Goal: Task Accomplishment & Management: Use online tool/utility

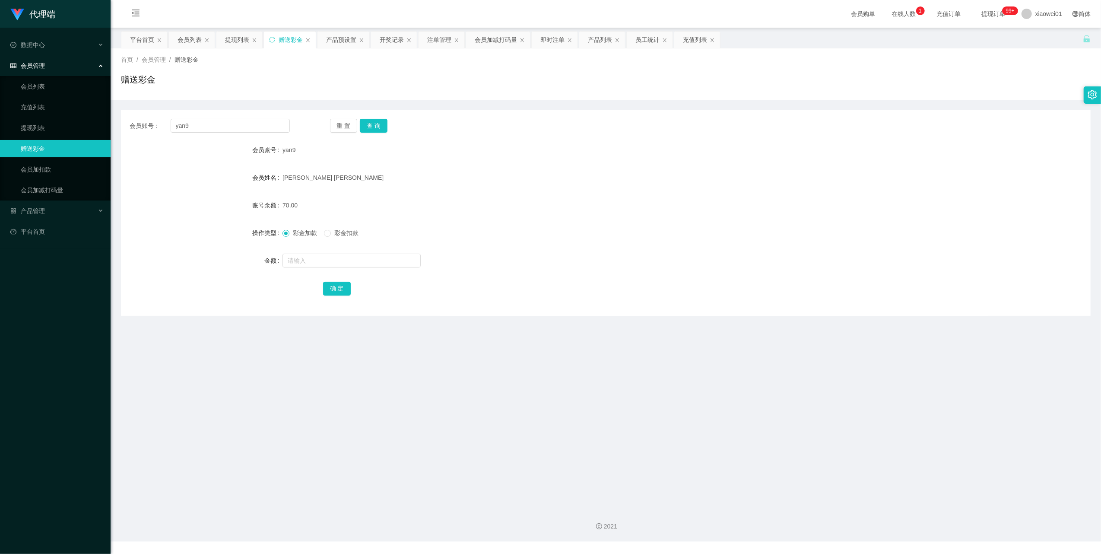
click at [216, 127] on input "yan9" at bounding box center [230, 126] width 119 height 14
click at [382, 120] on button "查 询" at bounding box center [374, 126] width 28 height 14
click at [45, 127] on link "提现列表" at bounding box center [62, 127] width 83 height 17
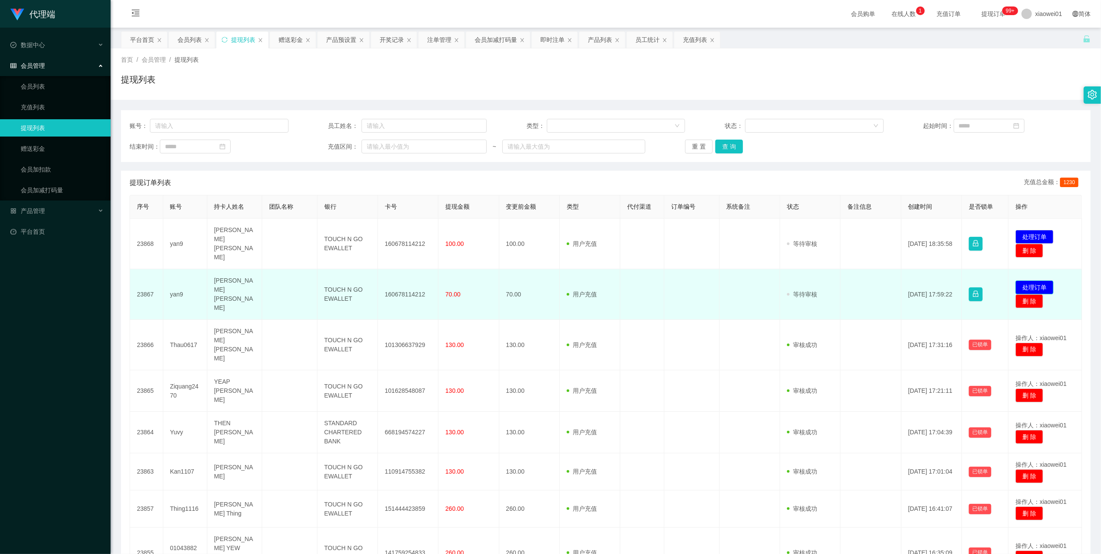
click at [1023, 280] on button "处理订单" at bounding box center [1035, 287] width 38 height 14
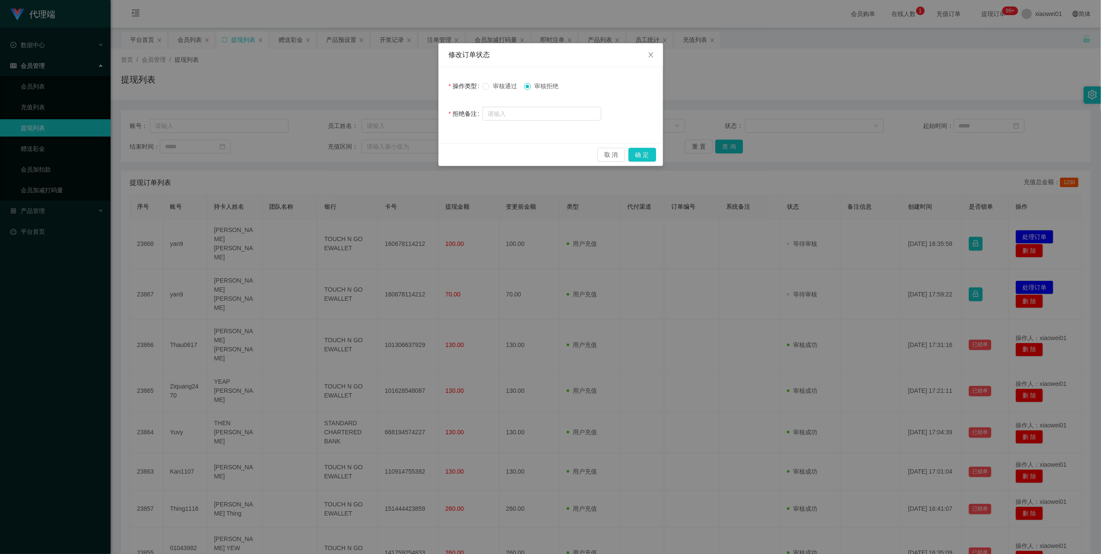
click at [635, 147] on div "取 消 确 定" at bounding box center [550, 154] width 225 height 23
click at [636, 150] on button "确 定" at bounding box center [643, 155] width 28 height 14
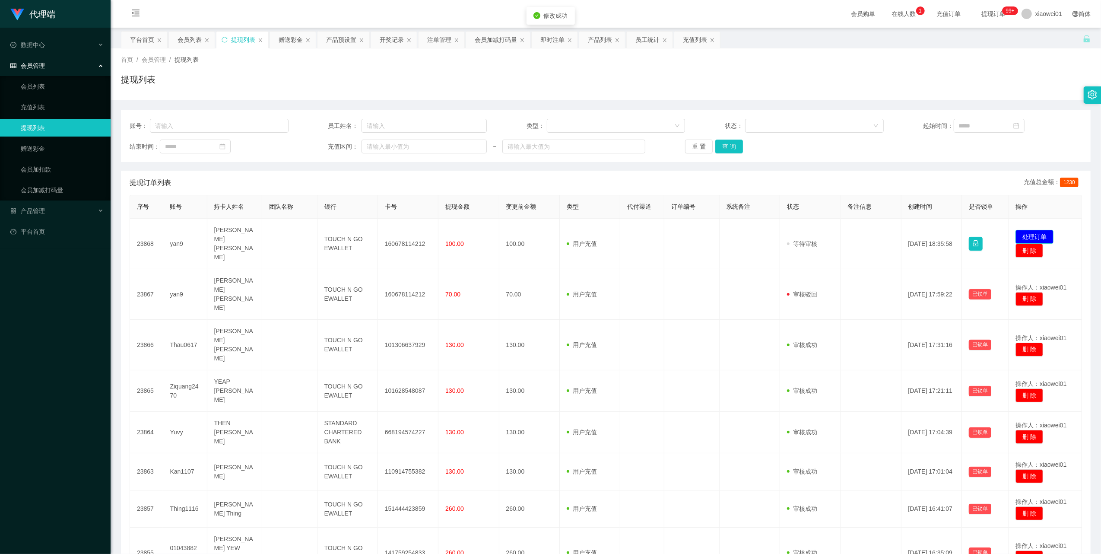
click at [1016, 230] on button "处理订单" at bounding box center [1035, 237] width 38 height 14
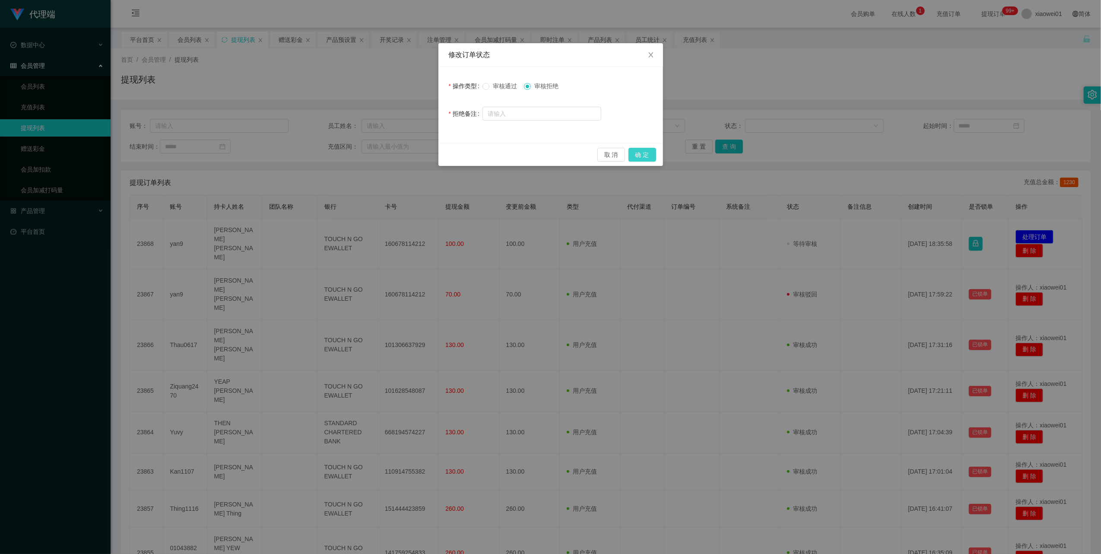
click at [643, 150] on button "确 定" at bounding box center [643, 155] width 28 height 14
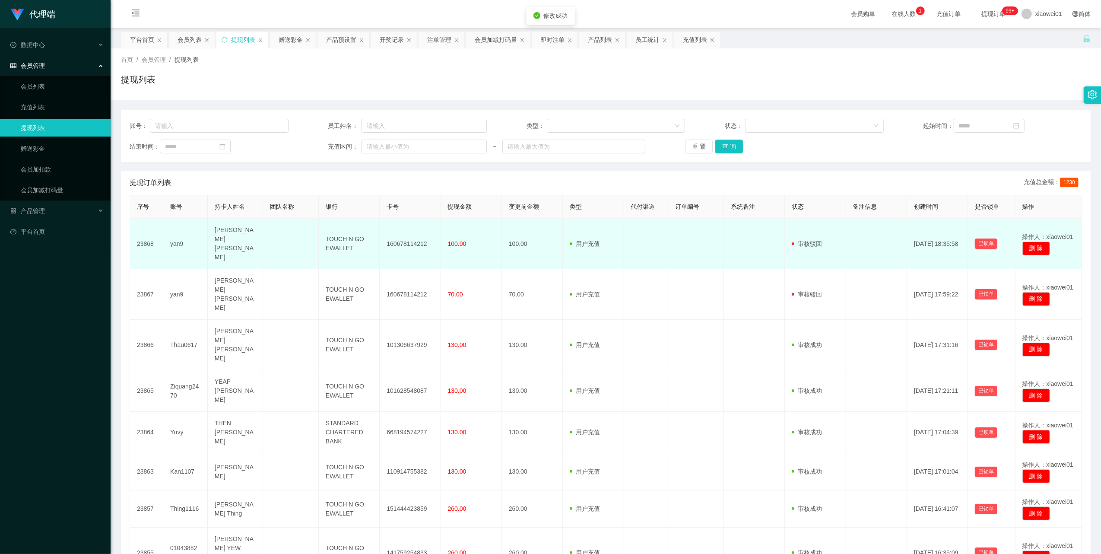
click at [178, 235] on td "yan9" at bounding box center [185, 244] width 44 height 51
copy td "yan9"
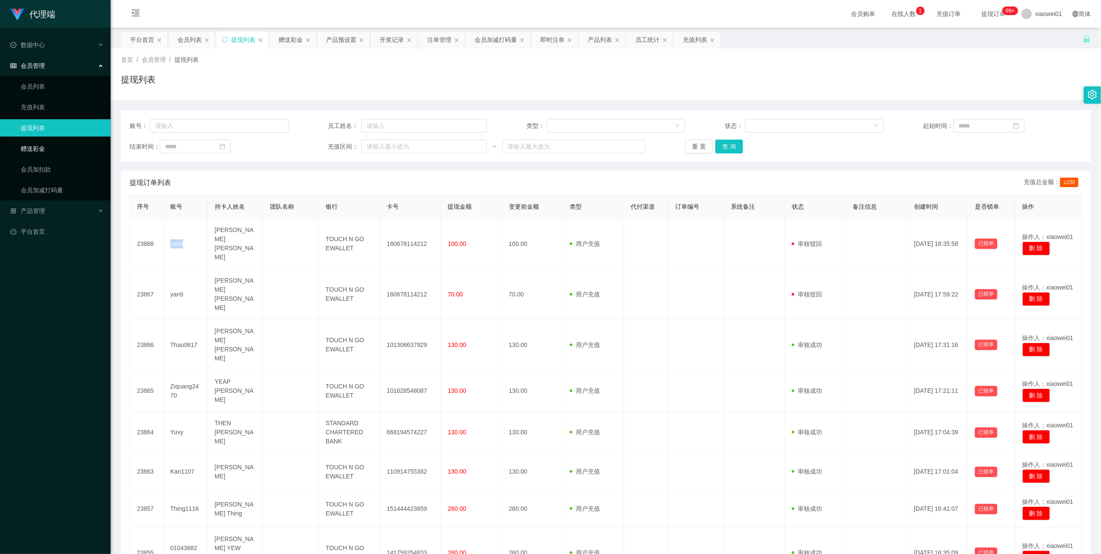
click at [48, 149] on link "赠送彩金" at bounding box center [62, 148] width 83 height 17
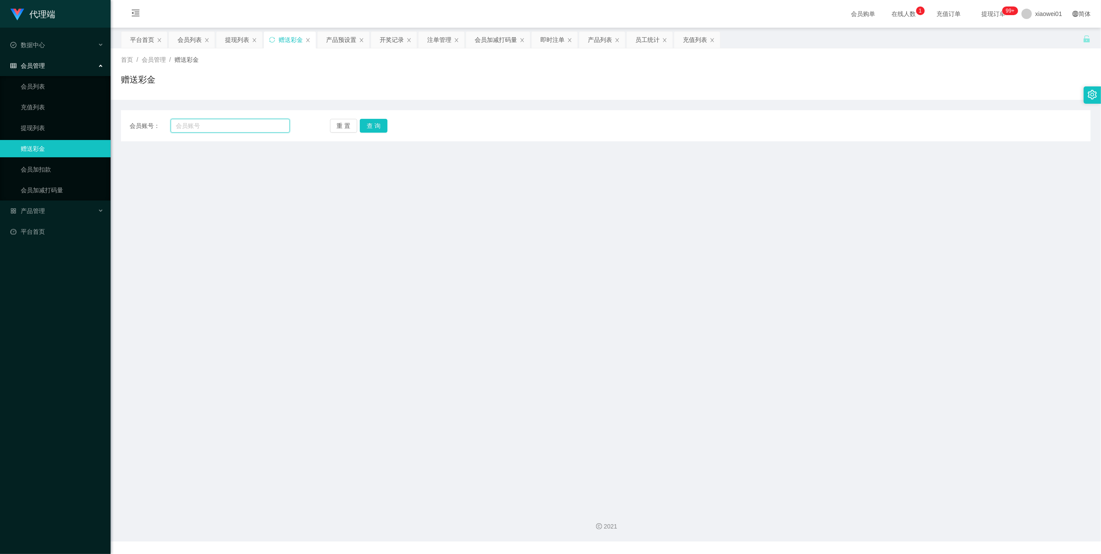
click at [210, 128] on input "text" at bounding box center [230, 126] width 119 height 14
paste input "yan9"
type input "yan9"
click at [374, 128] on button "查 询" at bounding box center [374, 126] width 28 height 14
